Goal: Transaction & Acquisition: Book appointment/travel/reservation

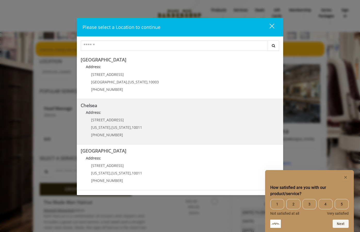
click at [101, 121] on span "169/170 W 23rd St" at bounding box center [107, 119] width 33 height 5
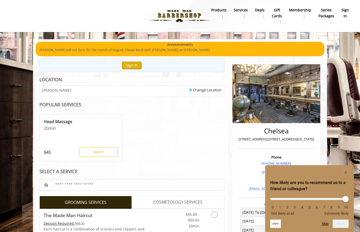
click at [131, 65] on button "Sign In" at bounding box center [132, 65] width 20 height 7
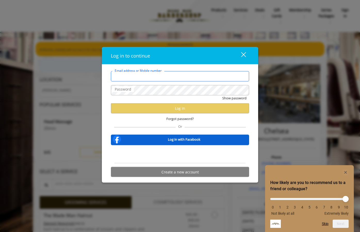
type input "**********"
click at [172, 157] on div "Sign in with Google. Opens in new tab" at bounding box center [179, 154] width 47 height 11
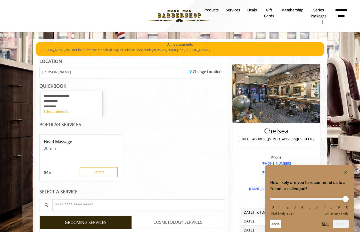
click at [347, 173] on rect "Hide survey" at bounding box center [345, 172] width 6 height 6
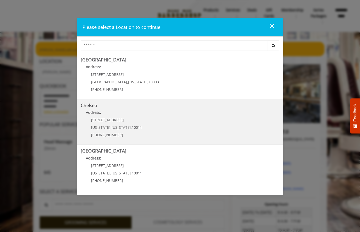
click at [232, 130] on link "Chelsea Address: 169/170 W 23rd St New York , New York , 10011 (917) 639-3902" at bounding box center [180, 122] width 199 height 38
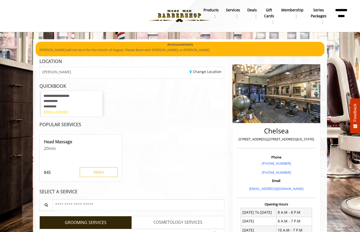
click at [61, 112] on div "Select a timeslot" at bounding box center [72, 111] width 56 height 5
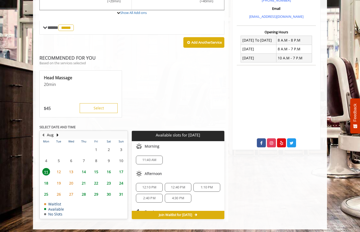
scroll to position [172, 0]
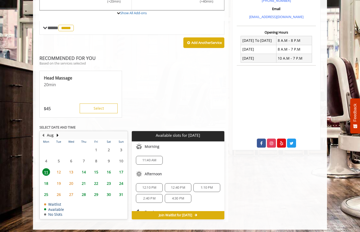
click at [74, 169] on span "13" at bounding box center [71, 171] width 8 height 7
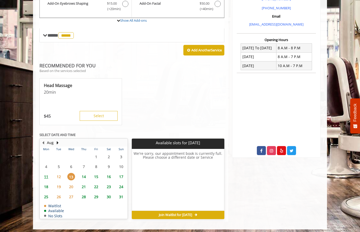
scroll to position [164, 0]
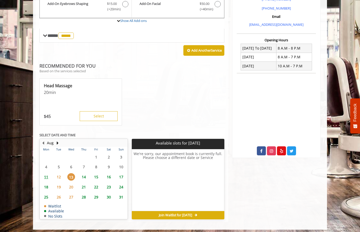
click at [81, 176] on span "14" at bounding box center [84, 176] width 8 height 7
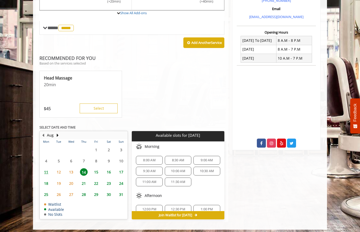
scroll to position [0, 0]
click at [145, 180] on span "11:00 AM" at bounding box center [149, 182] width 14 height 4
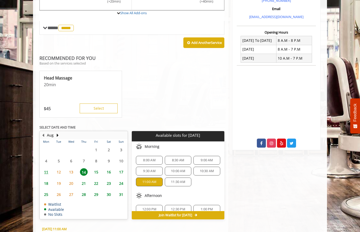
scroll to position [263, 0]
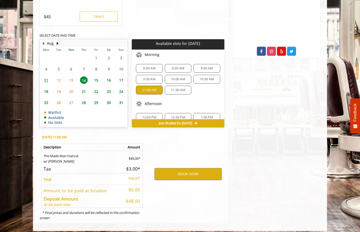
click at [72, 77] on span "13" at bounding box center [71, 79] width 8 height 7
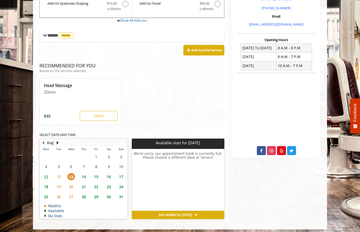
scroll to position [164, 0]
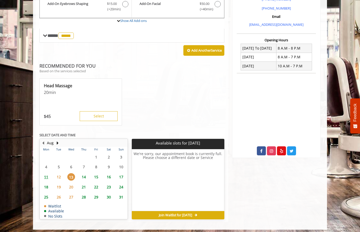
click at [82, 173] on span "14" at bounding box center [84, 176] width 8 height 7
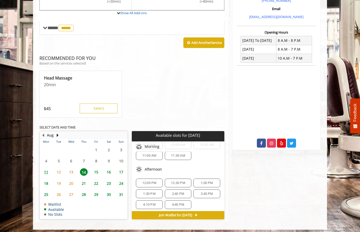
scroll to position [15, 0]
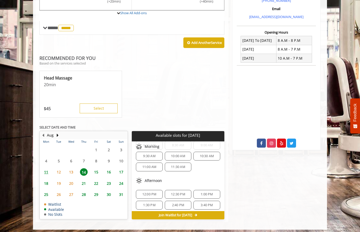
click at [146, 166] on span "11:00 AM" at bounding box center [149, 167] width 14 height 4
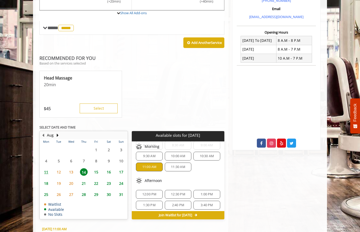
scroll to position [263, 0]
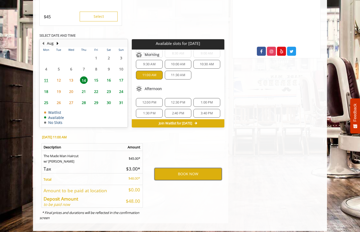
click at [168, 173] on button "BOOK NOW" at bounding box center [187, 174] width 67 height 12
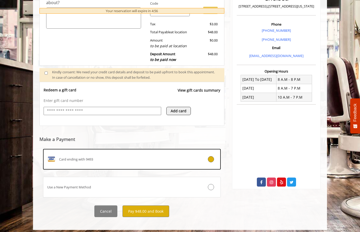
scroll to position [133, 0]
click at [158, 210] on button "Pay $48.00 and Book" at bounding box center [145, 211] width 47 height 12
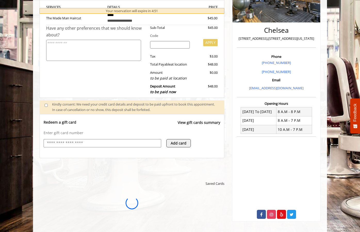
scroll to position [0, 0]
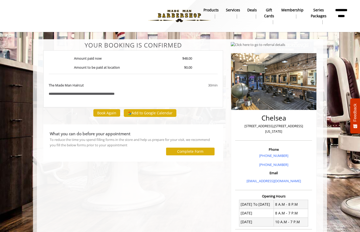
click at [198, 178] on div "**********" at bounding box center [132, 178] width 187 height 272
